Goal: Transaction & Acquisition: Register for event/course

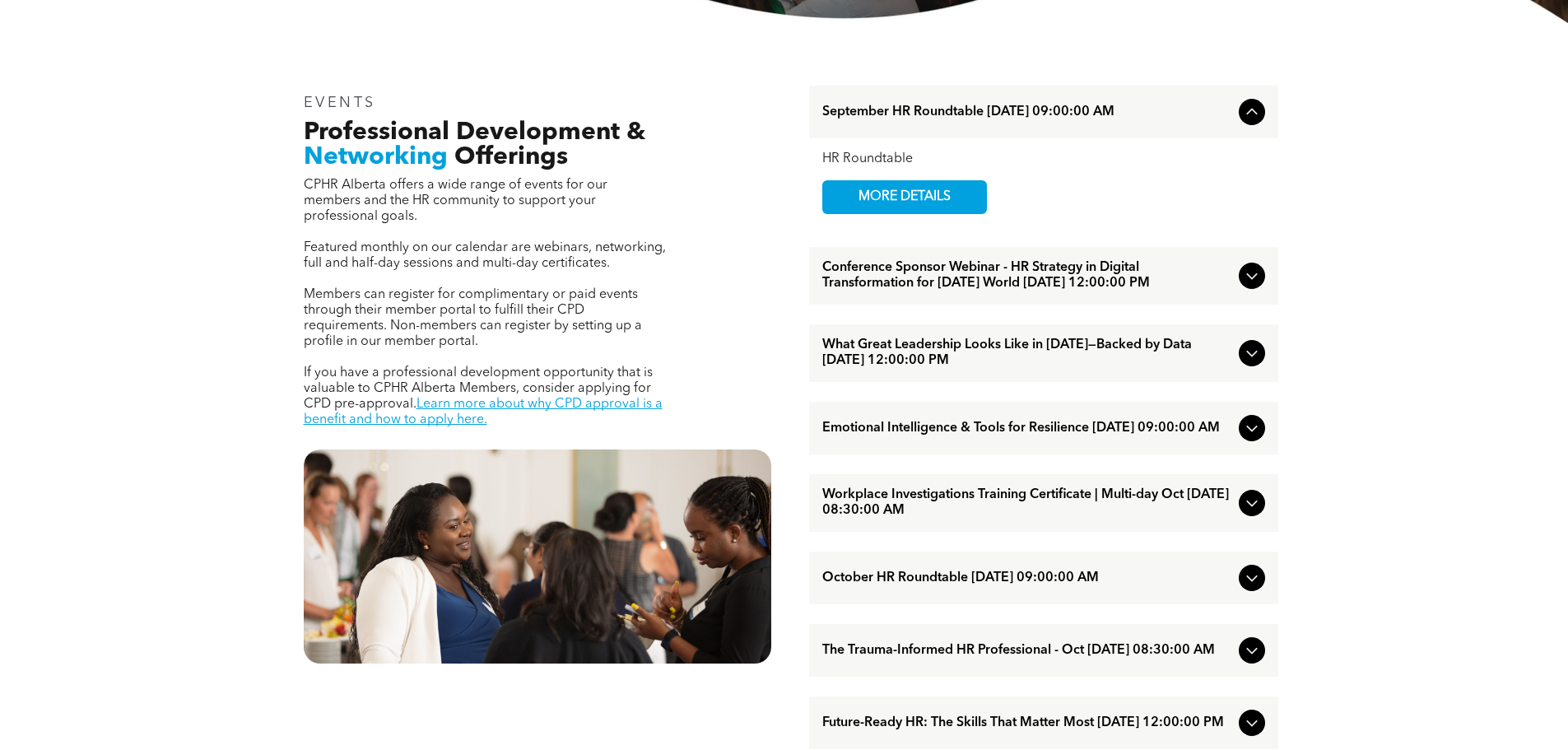
scroll to position [576, 0]
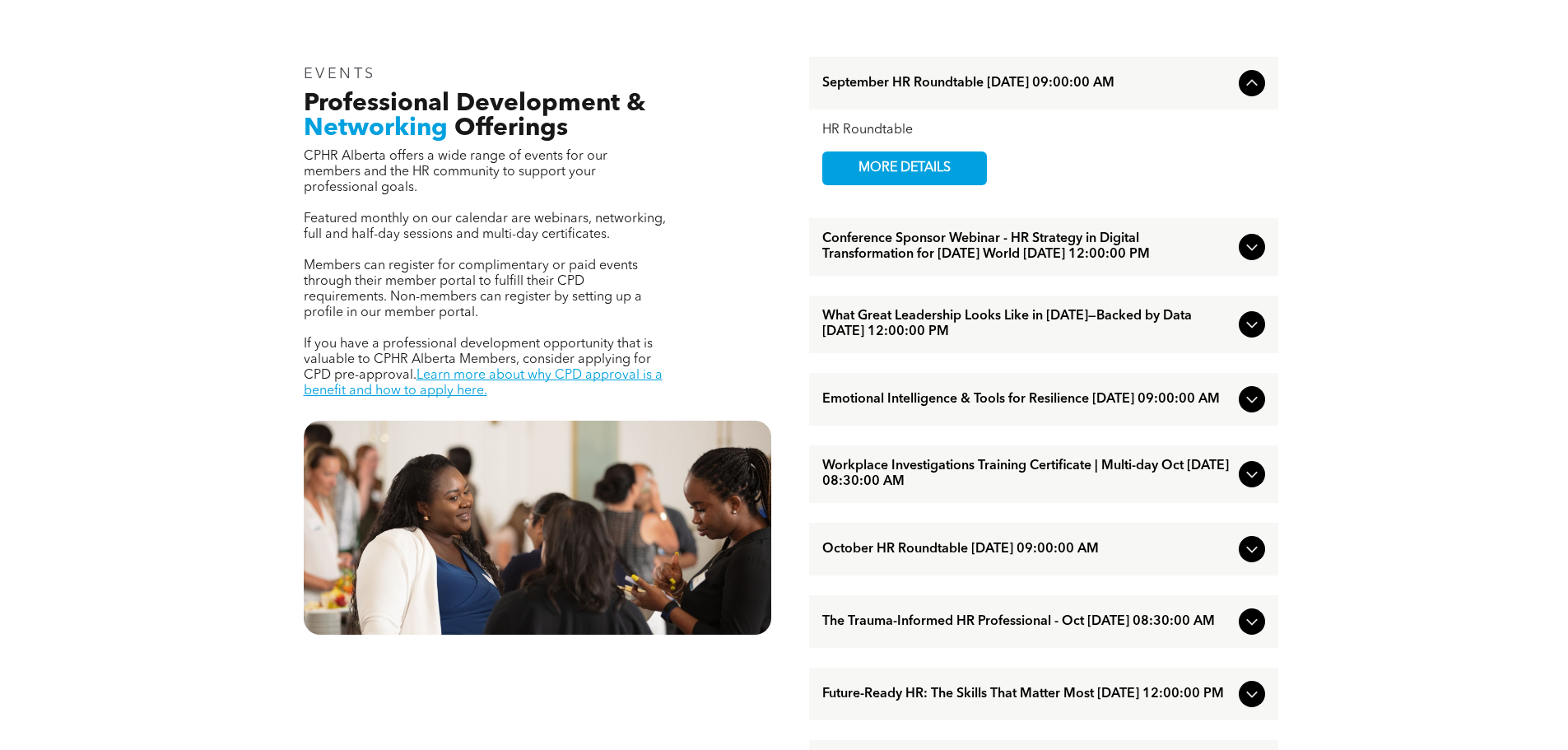
click at [1253, 254] on icon at bounding box center [1252, 247] width 20 height 20
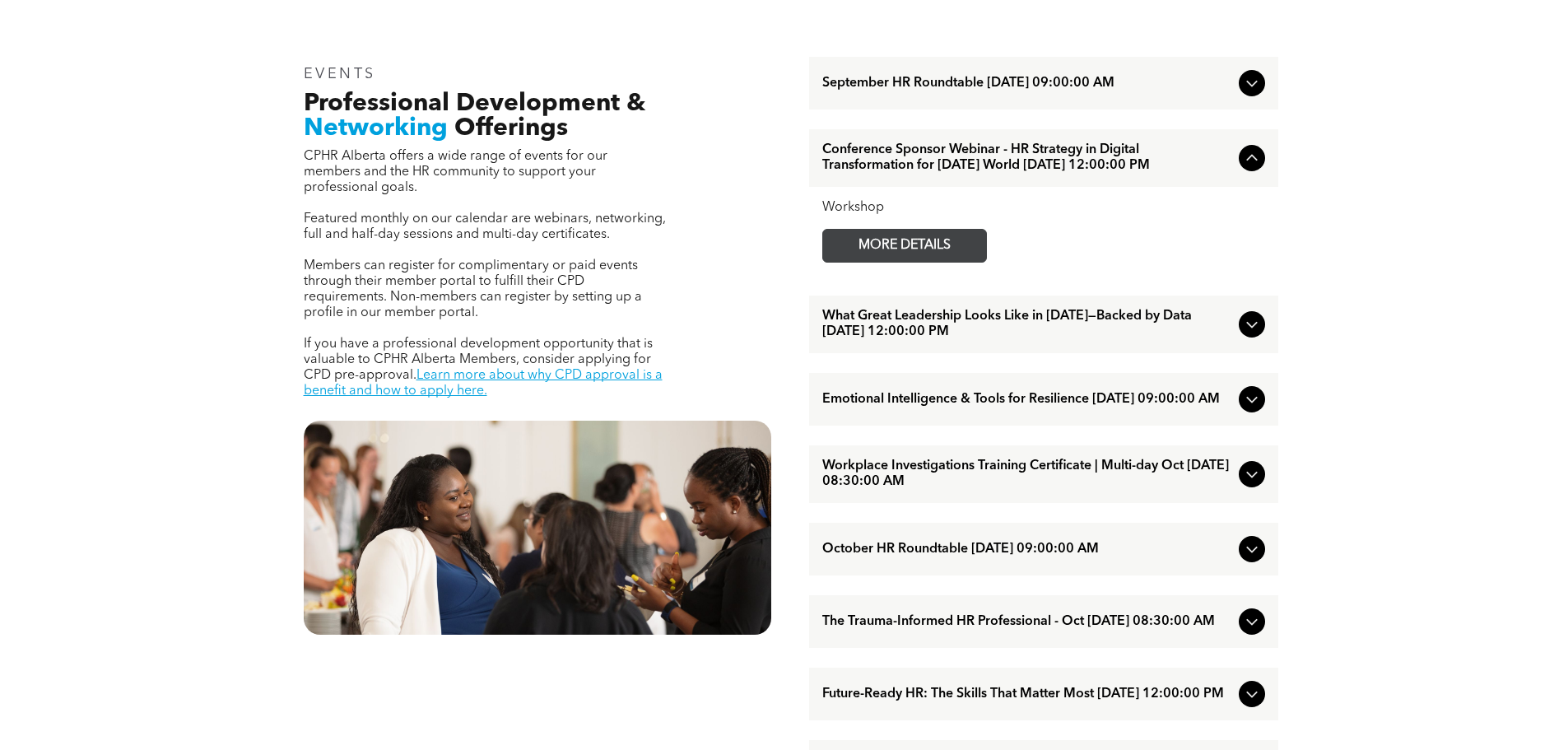
click at [896, 257] on span "MORE DETAILS" at bounding box center [904, 245] width 130 height 32
click at [1255, 559] on icon at bounding box center [1252, 549] width 20 height 20
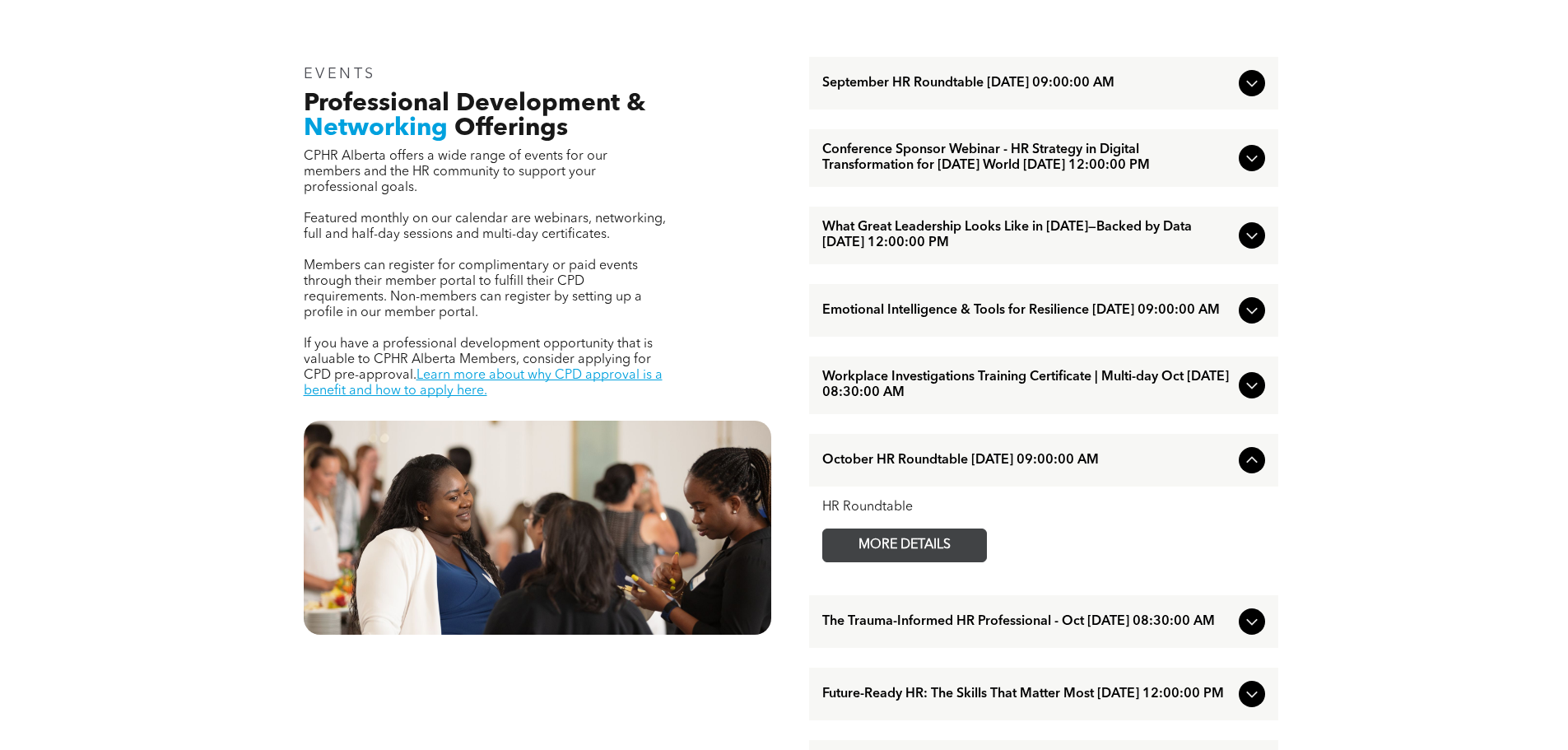
click at [912, 562] on span "MORE DETAILS" at bounding box center [904, 545] width 130 height 32
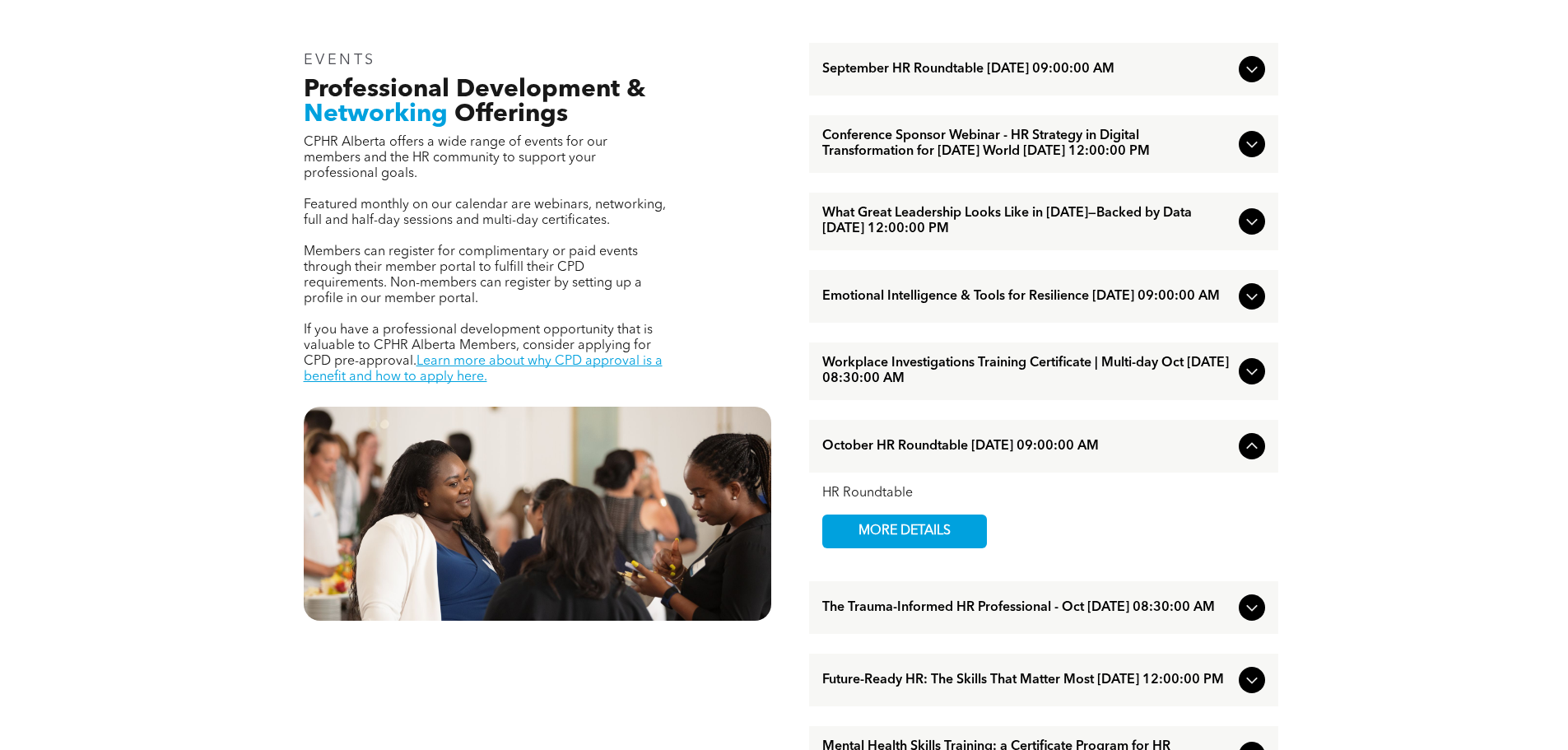
scroll to position [659, 0]
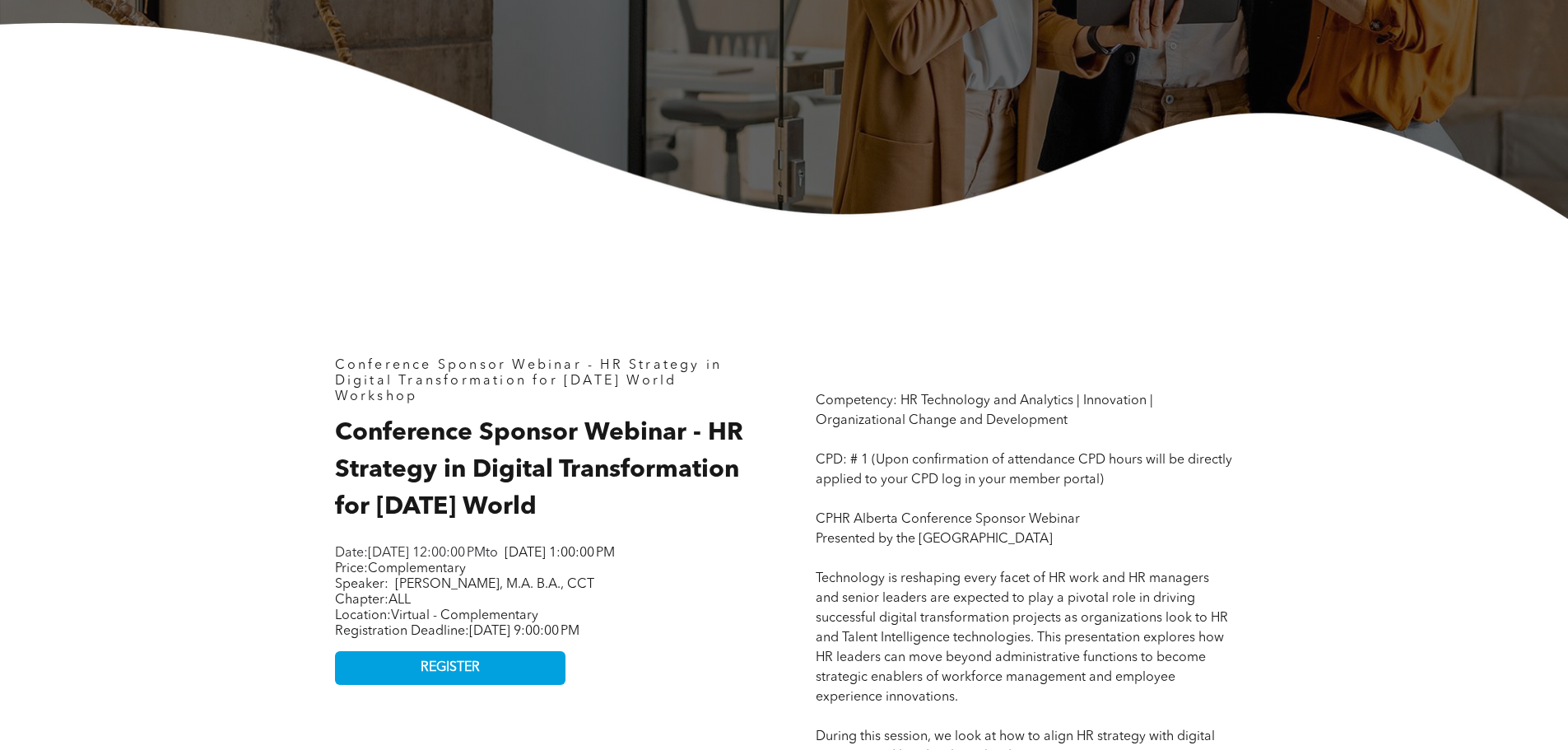
scroll to position [247, 0]
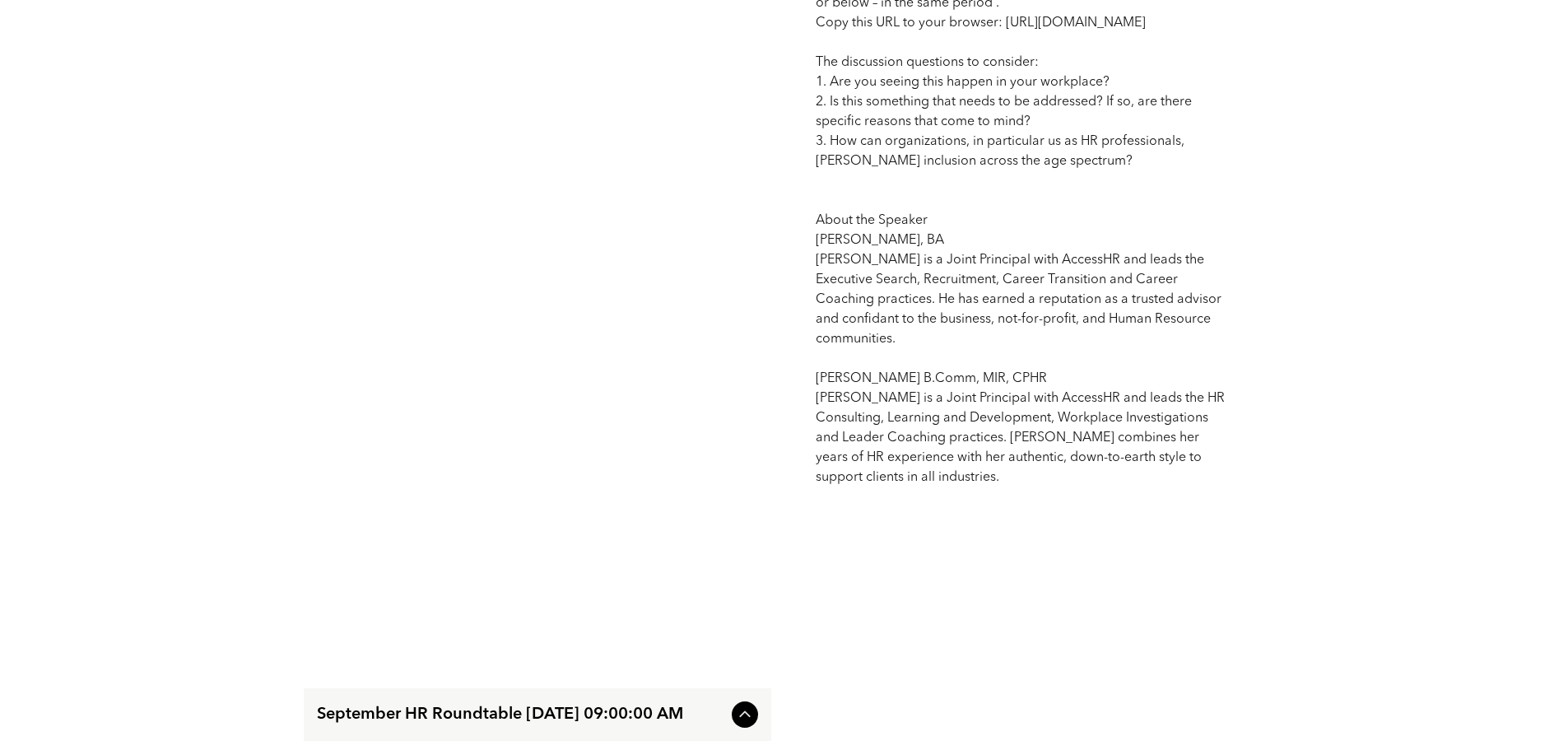
scroll to position [1399, 0]
